Goal: Information Seeking & Learning: Understand process/instructions

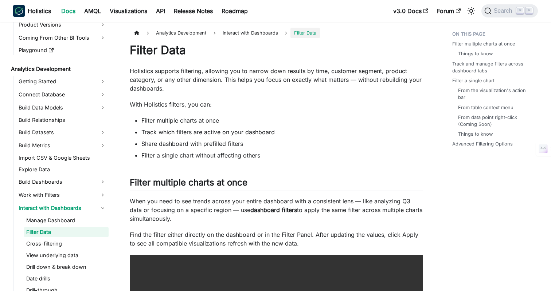
click at [327, 121] on li "Filter multiple charts at once" at bounding box center [281, 120] width 281 height 9
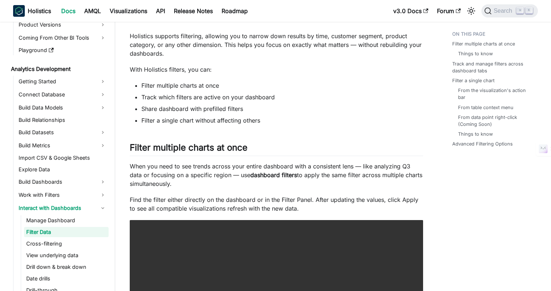
scroll to position [38, 0]
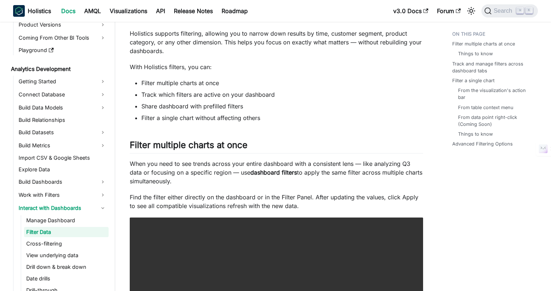
click at [351, 118] on li "Filter a single chart without affecting others" at bounding box center [281, 118] width 281 height 9
click at [364, 115] on li "Filter a single chart without affecting others" at bounding box center [281, 118] width 281 height 9
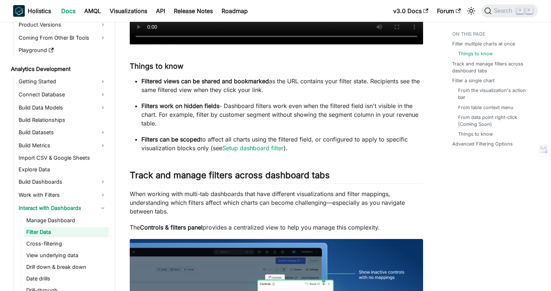
scroll to position [387, 0]
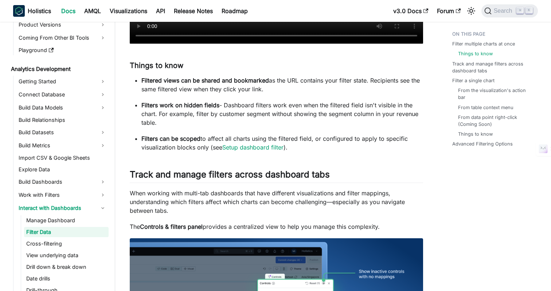
click at [412, 114] on p "Filters work on hidden fields - Dashboard filters work even when the filtered f…" at bounding box center [281, 114] width 281 height 26
click at [416, 114] on p "Filters work on hidden fields - Dashboard filters work even when the filtered f…" at bounding box center [281, 114] width 281 height 26
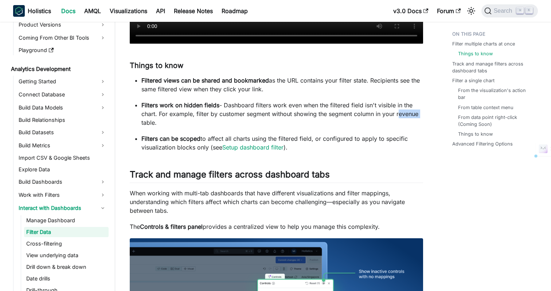
click at [416, 114] on p "Filters work on hidden fields - Dashboard filters work even when the filtered f…" at bounding box center [281, 114] width 281 height 26
click at [395, 115] on p "Filters work on hidden fields - Dashboard filters work even when the filtered f…" at bounding box center [281, 114] width 281 height 26
click at [389, 114] on p "Filters work on hidden fields - Dashboard filters work even when the filtered f…" at bounding box center [281, 114] width 281 height 26
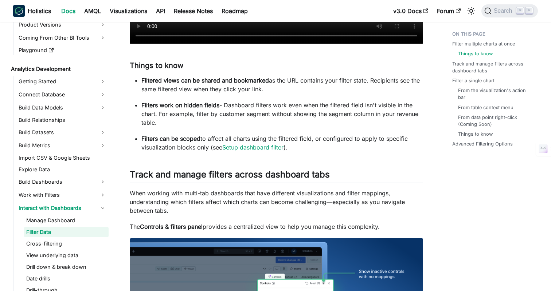
click at [407, 114] on p "Filters work on hidden fields - Dashboard filters work even when the filtered f…" at bounding box center [281, 114] width 281 height 26
click at [329, 150] on p "Filters can be scoped to affect all charts using the filtered field, or configu…" at bounding box center [281, 142] width 281 height 17
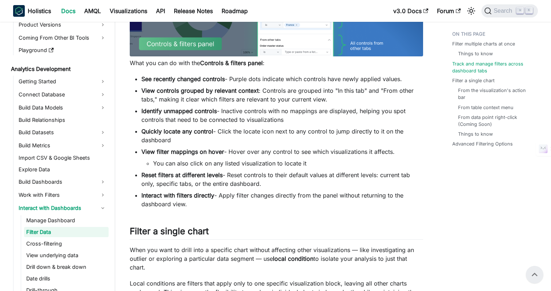
scroll to position [732, 0]
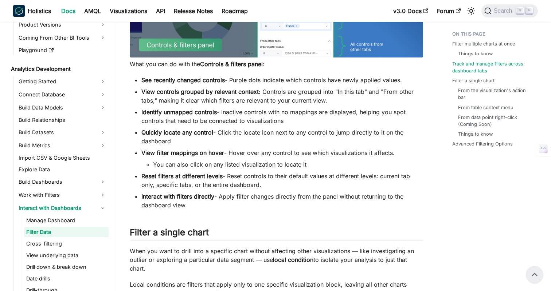
click at [335, 114] on li "Identify unmapped controls - Inactive controls with no mappings are displayed, …" at bounding box center [281, 116] width 281 height 17
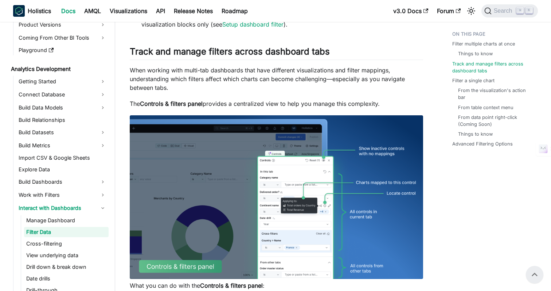
scroll to position [505, 0]
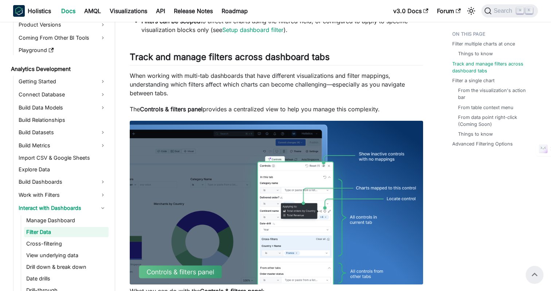
click at [371, 97] on p "When working with multi-tab dashboards that have different visualizations and f…" at bounding box center [276, 84] width 293 height 26
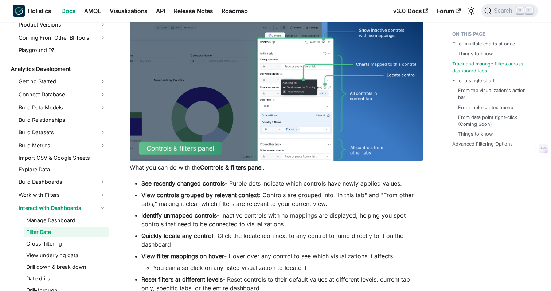
scroll to position [623, 0]
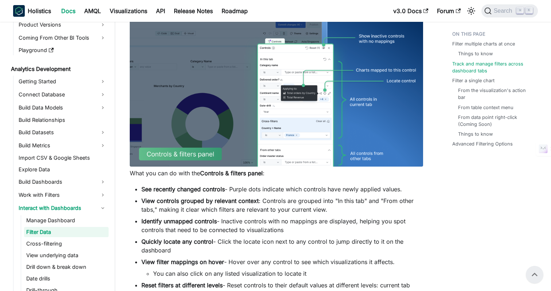
click at [422, 224] on li "Identify unmapped controls - Inactive controls with no mappings are displayed, …" at bounding box center [281, 225] width 281 height 17
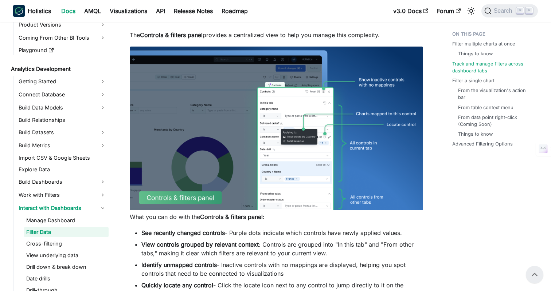
scroll to position [578, 0]
